Goal: Check status: Verify the current state of an ongoing process or item

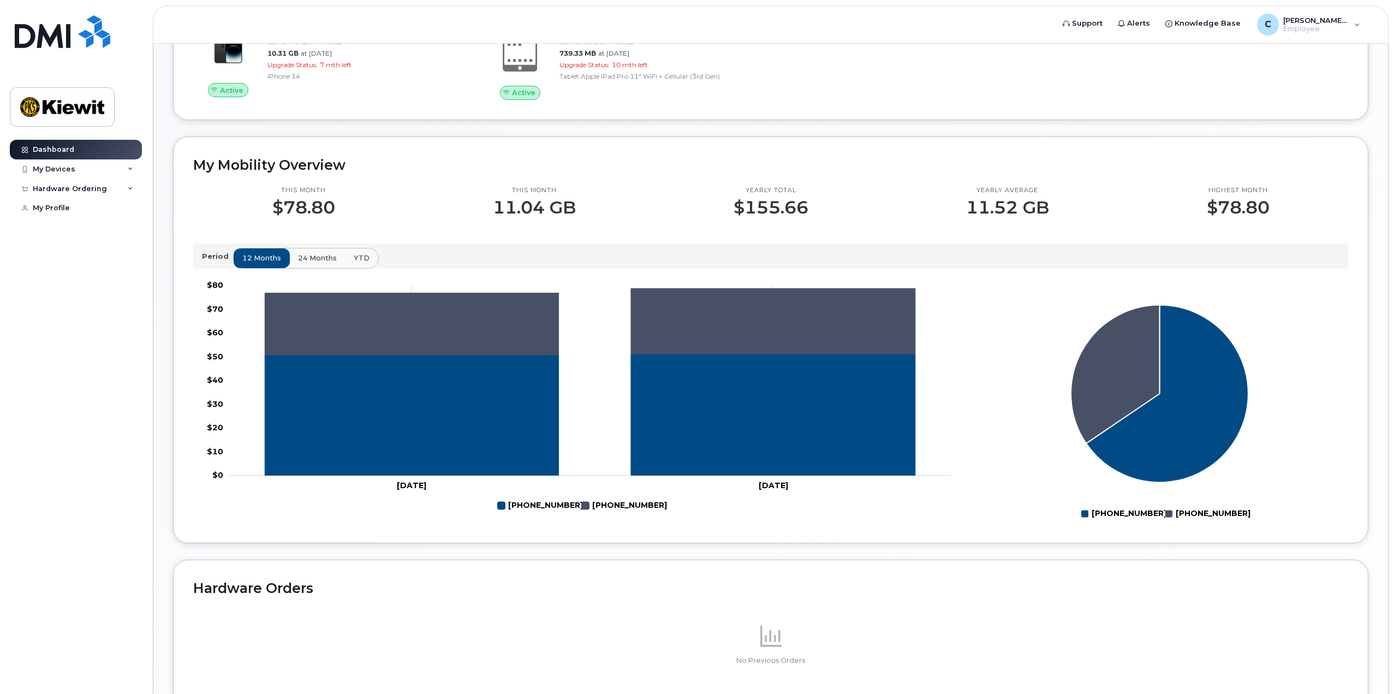
scroll to position [197, 0]
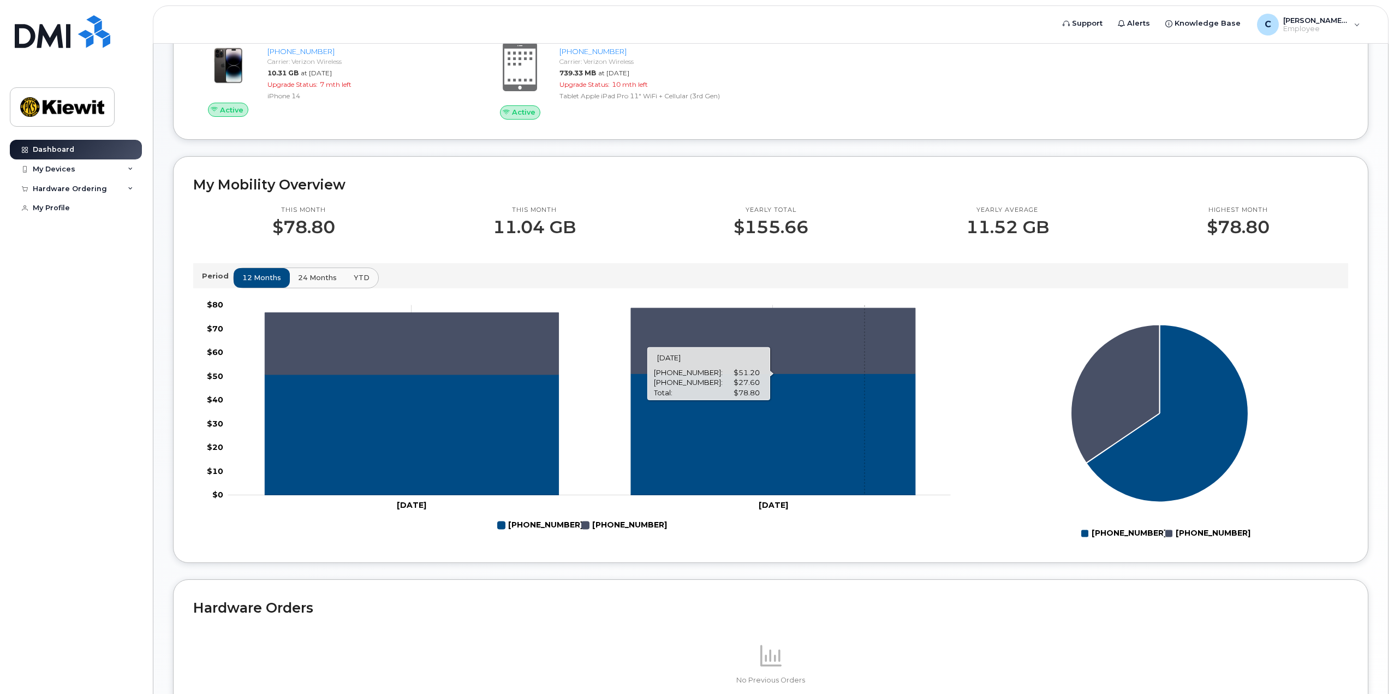
click at [865, 400] on icon "206-462-8987" at bounding box center [773, 434] width 284 height 122
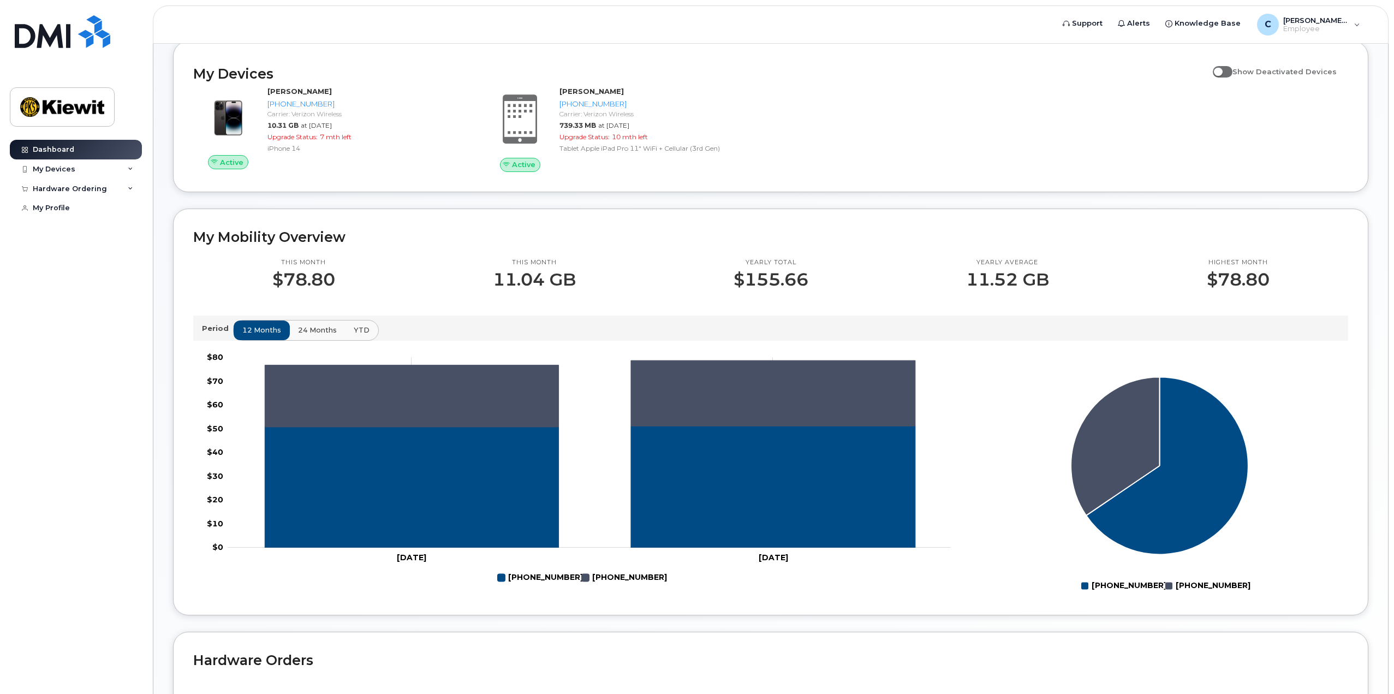
scroll to position [142, 0]
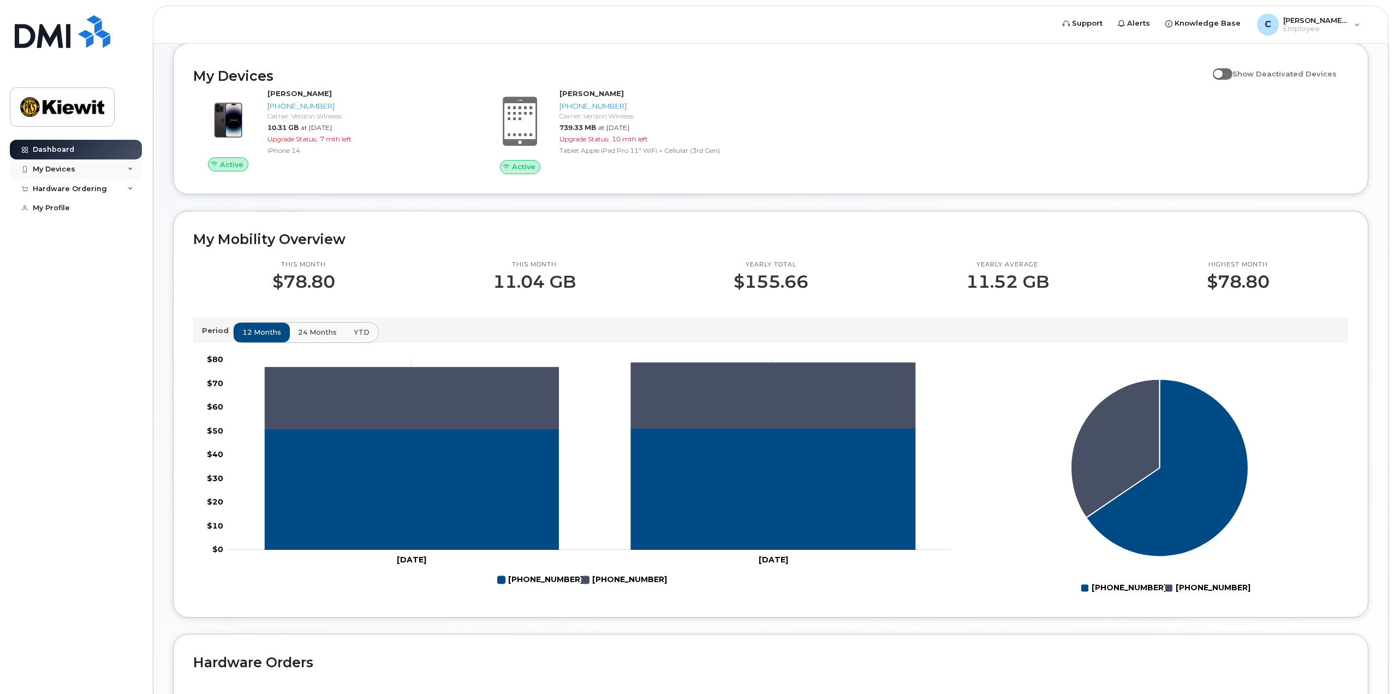
click at [120, 172] on div "My Devices" at bounding box center [76, 169] width 132 height 20
click at [111, 264] on div "([PERSON_NAME])" at bounding box center [111, 259] width 67 height 10
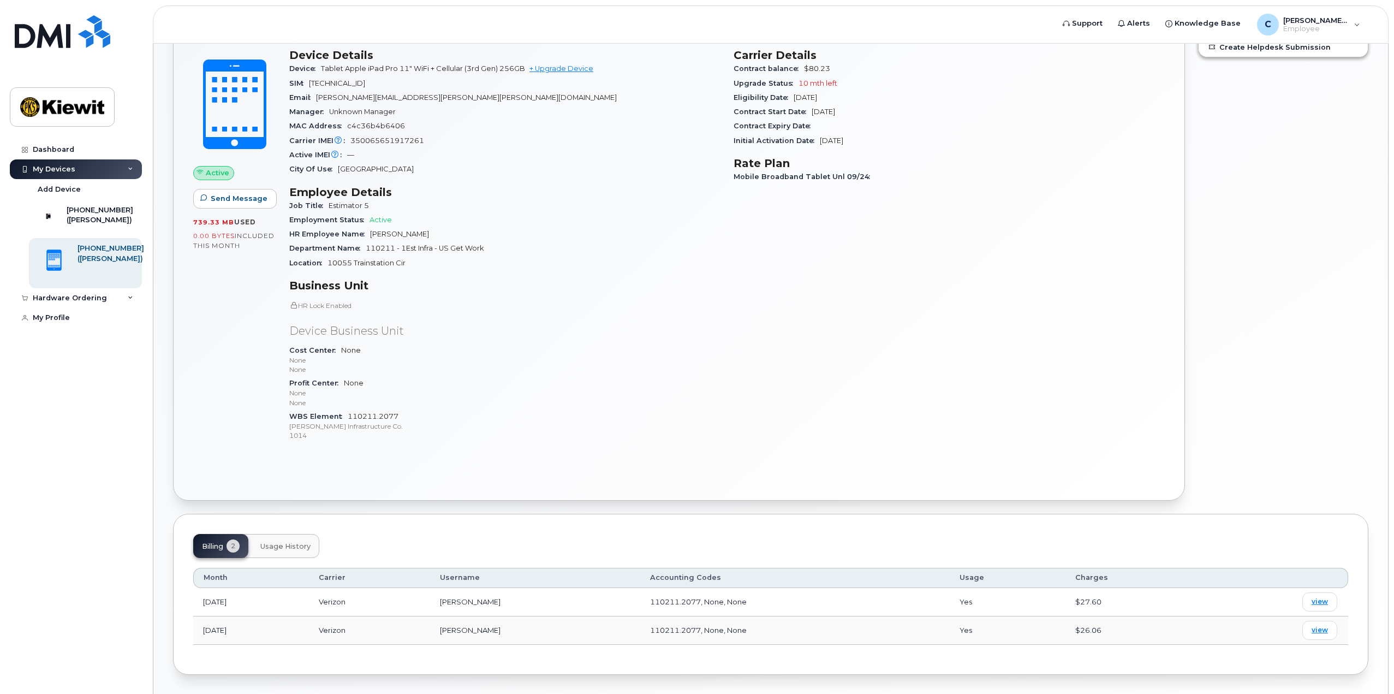
scroll to position [66, 0]
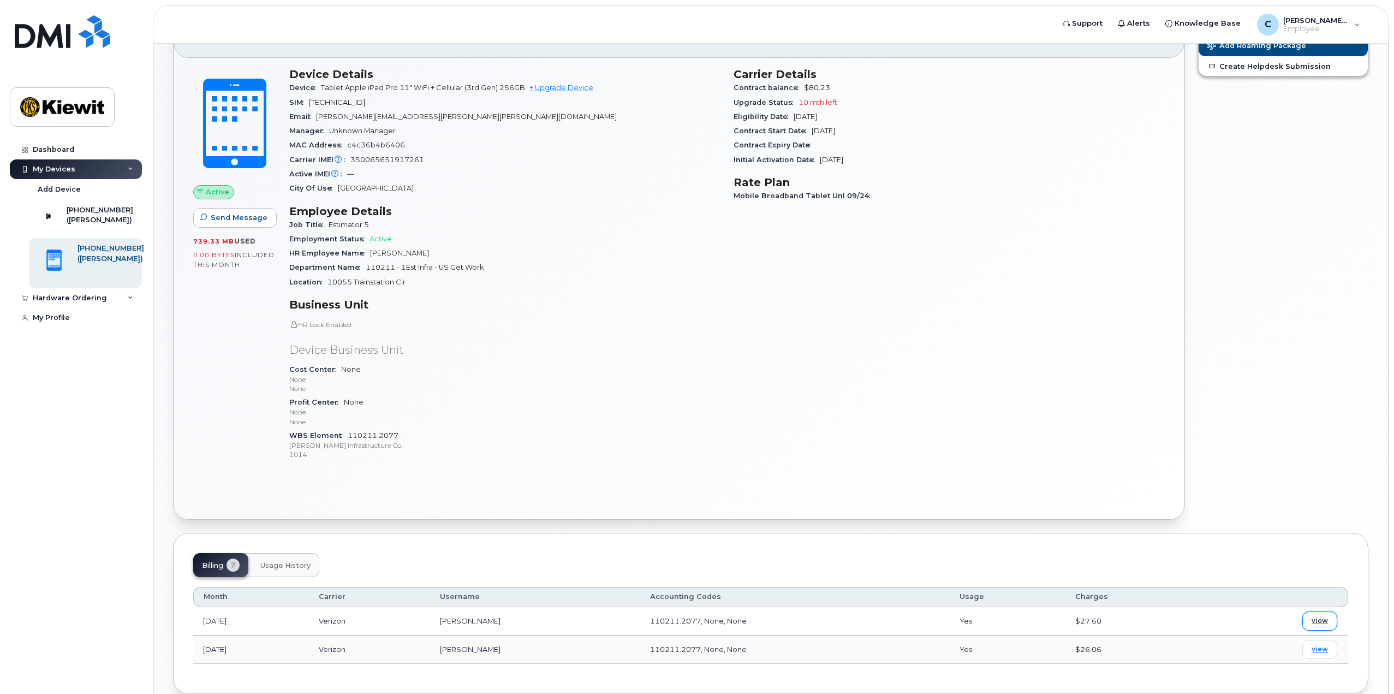
click at [1328, 619] on link "view" at bounding box center [1319, 620] width 35 height 19
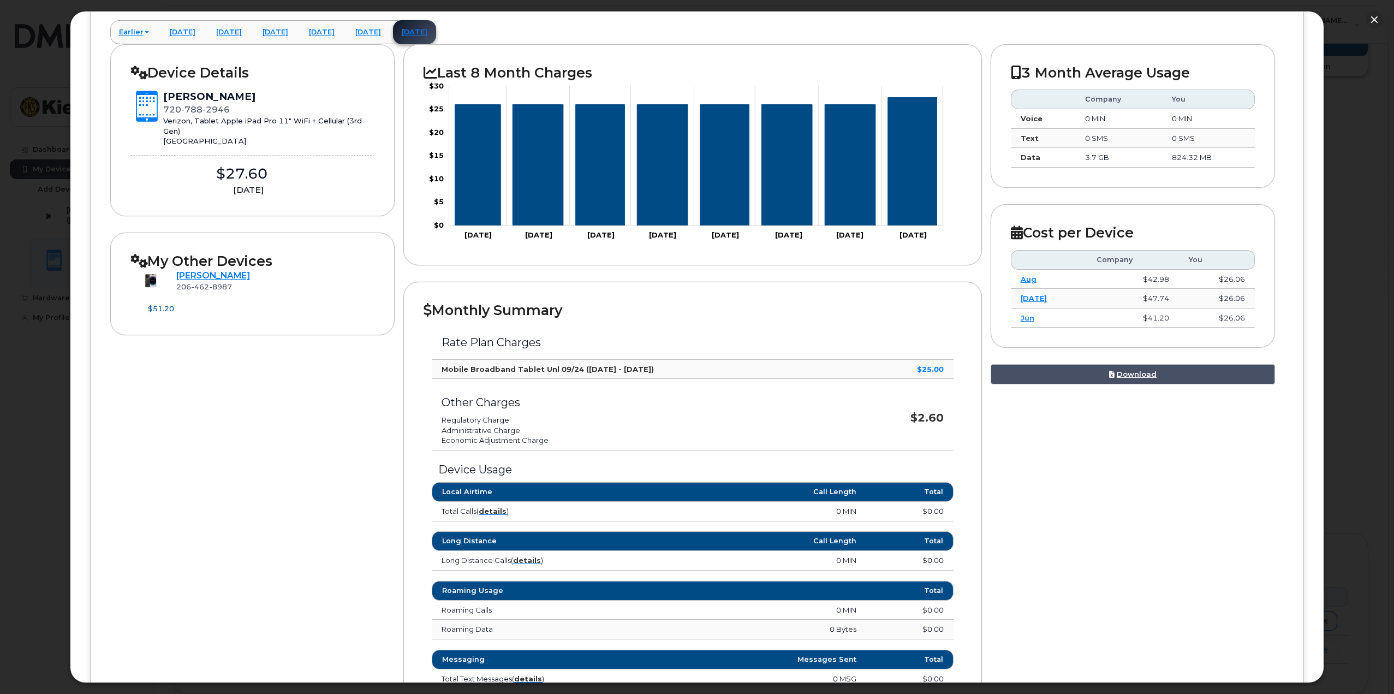
scroll to position [0, 0]
